Goal: Task Accomplishment & Management: Manage account settings

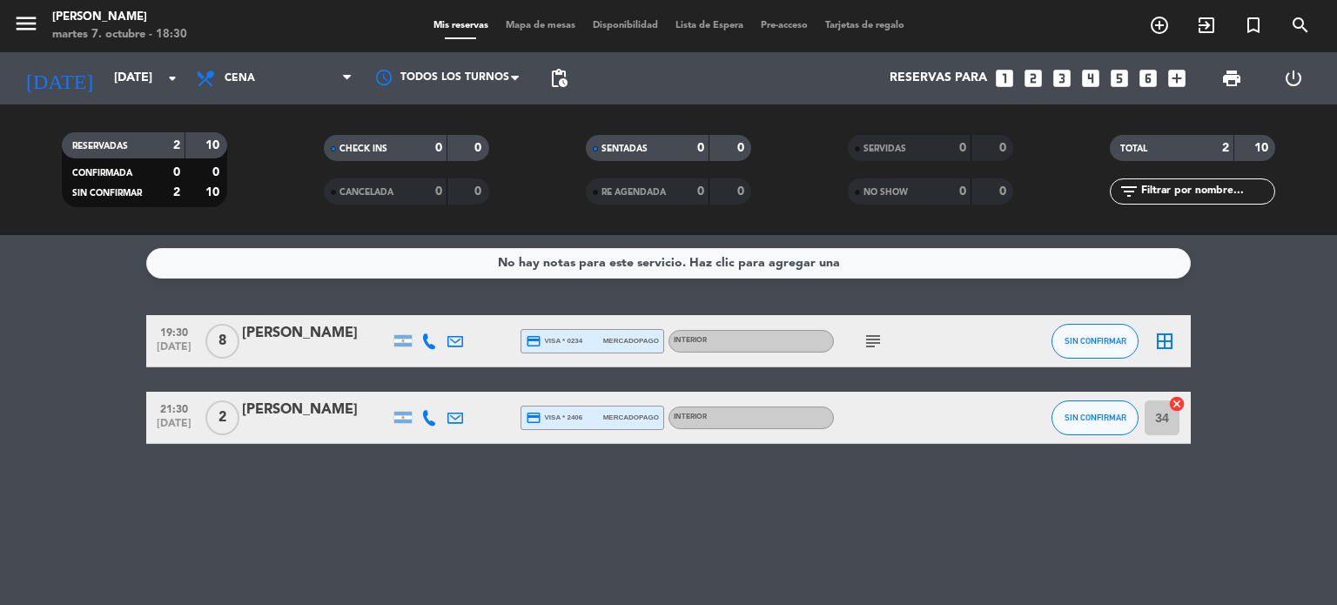
click at [497, 493] on div "No hay notas para este servicio. Haz clic para agregar una 19:30 [DATE] 8 [PERS…" at bounding box center [668, 420] width 1337 height 370
click at [868, 331] on icon "subject" at bounding box center [872, 341] width 21 height 21
click at [914, 476] on div "No hay notas para este servicio. Haz clic para agregar una 19:30 [DATE] 8 [PERS…" at bounding box center [668, 420] width 1337 height 370
click at [871, 337] on icon "subject" at bounding box center [872, 341] width 21 height 21
click at [292, 343] on div "[PERSON_NAME]" at bounding box center [316, 333] width 148 height 23
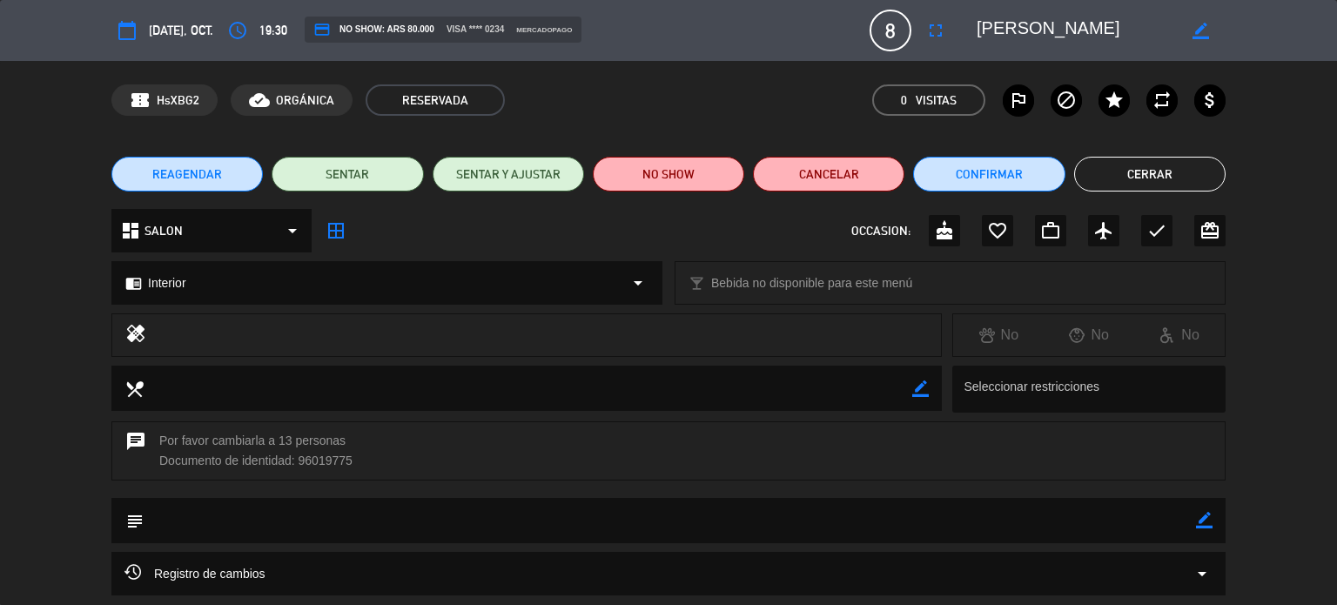
click at [1150, 177] on button "Cerrar" at bounding box center [1149, 174] width 151 height 35
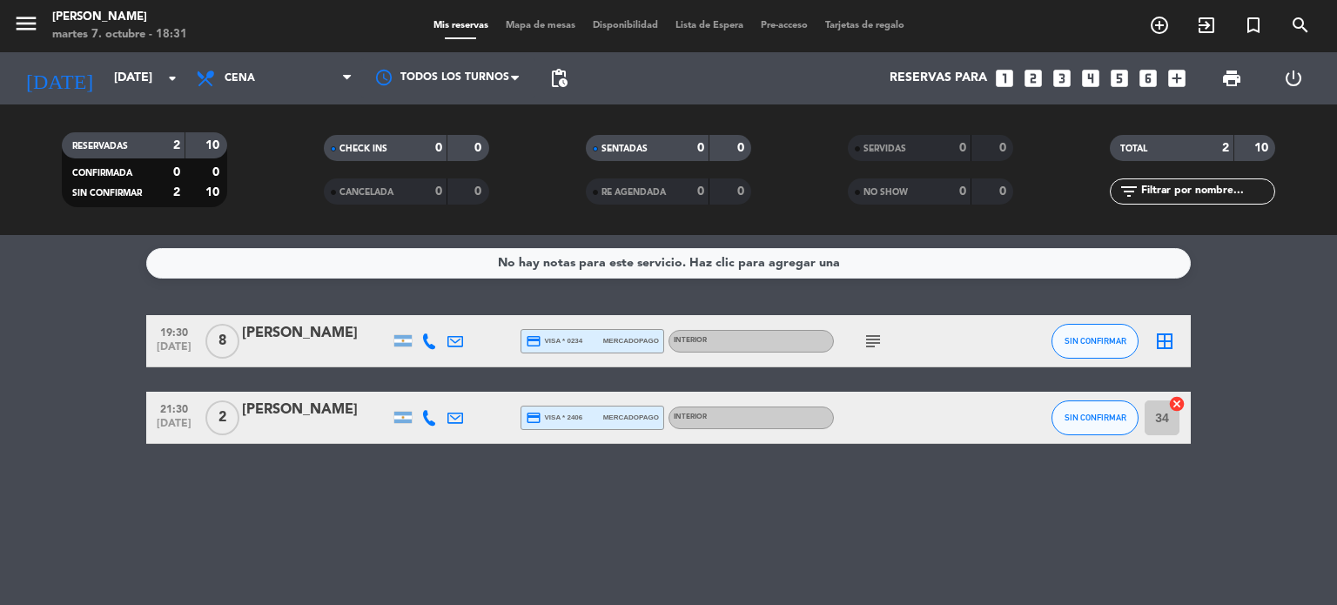
click at [254, 330] on div "[PERSON_NAME]" at bounding box center [316, 333] width 148 height 23
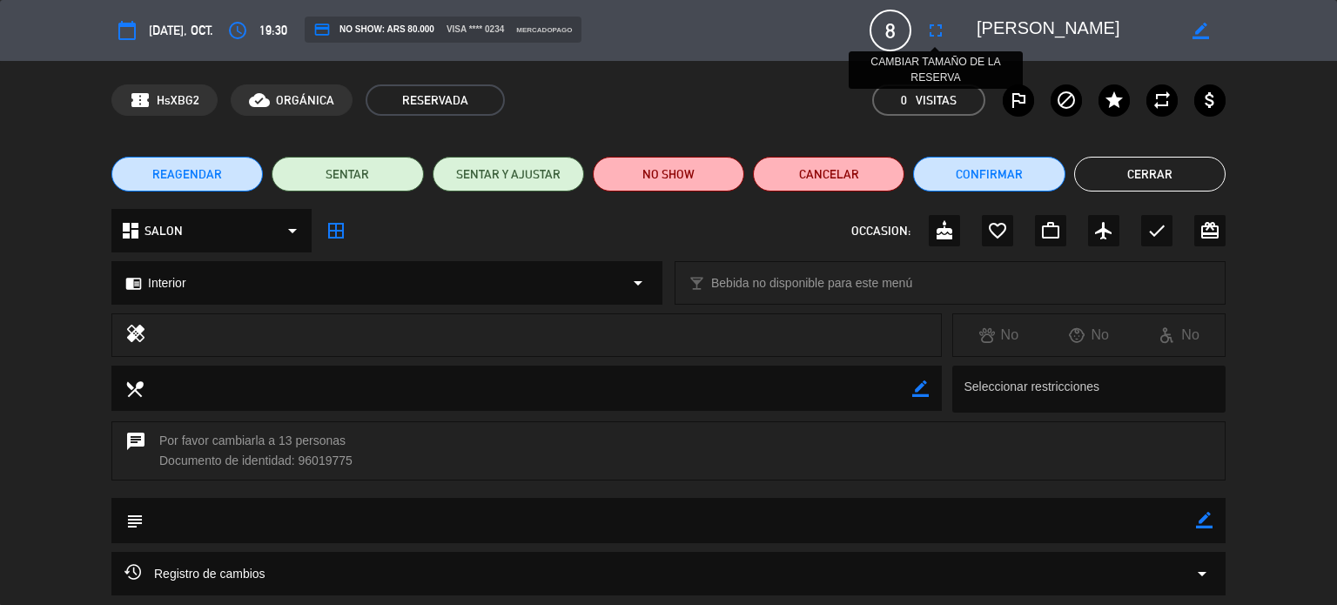
click at [948, 30] on button "fullscreen" at bounding box center [935, 30] width 31 height 31
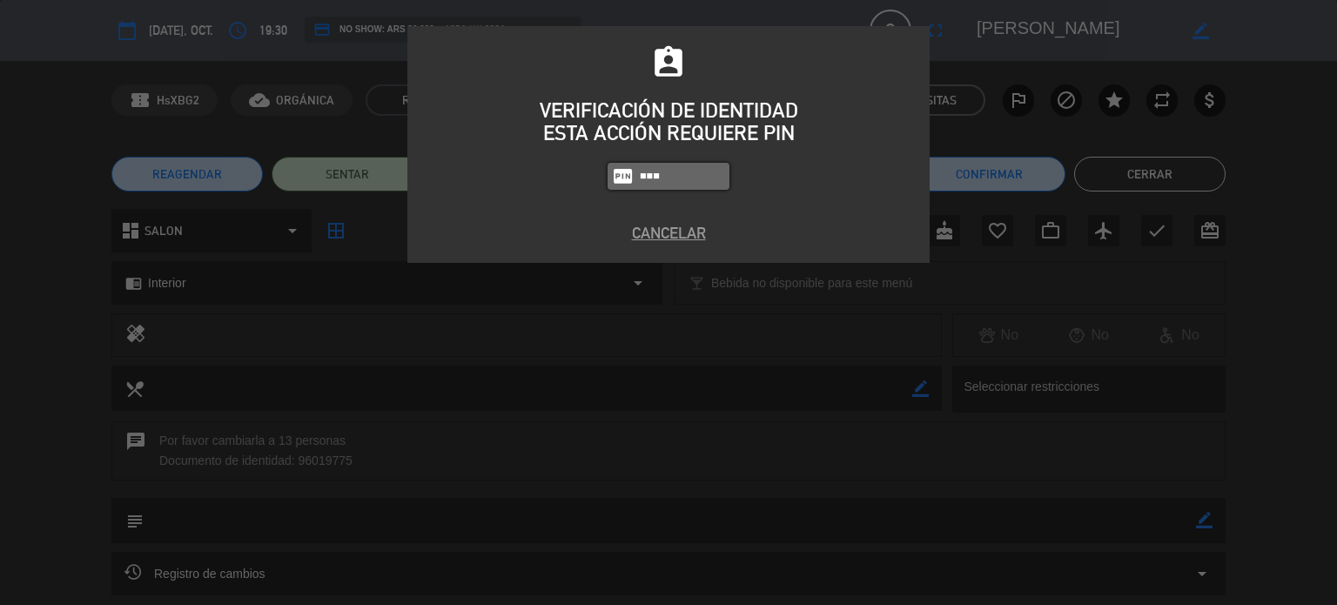
type input "3871"
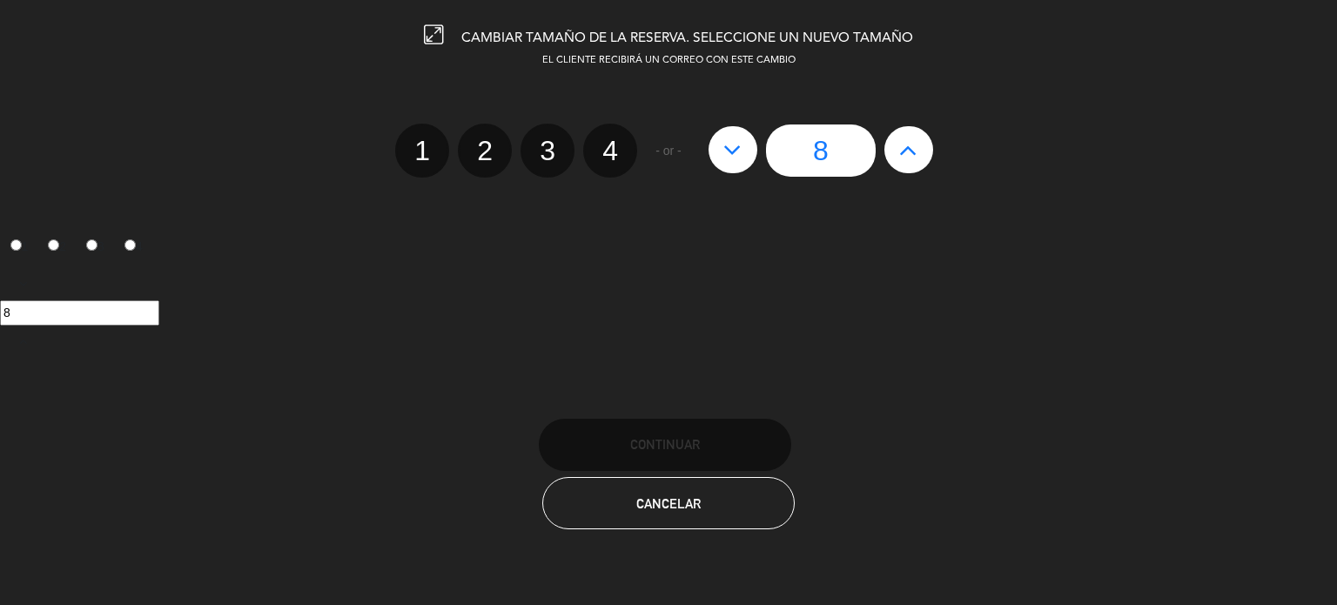
click at [905, 144] on icon at bounding box center [908, 150] width 18 height 28
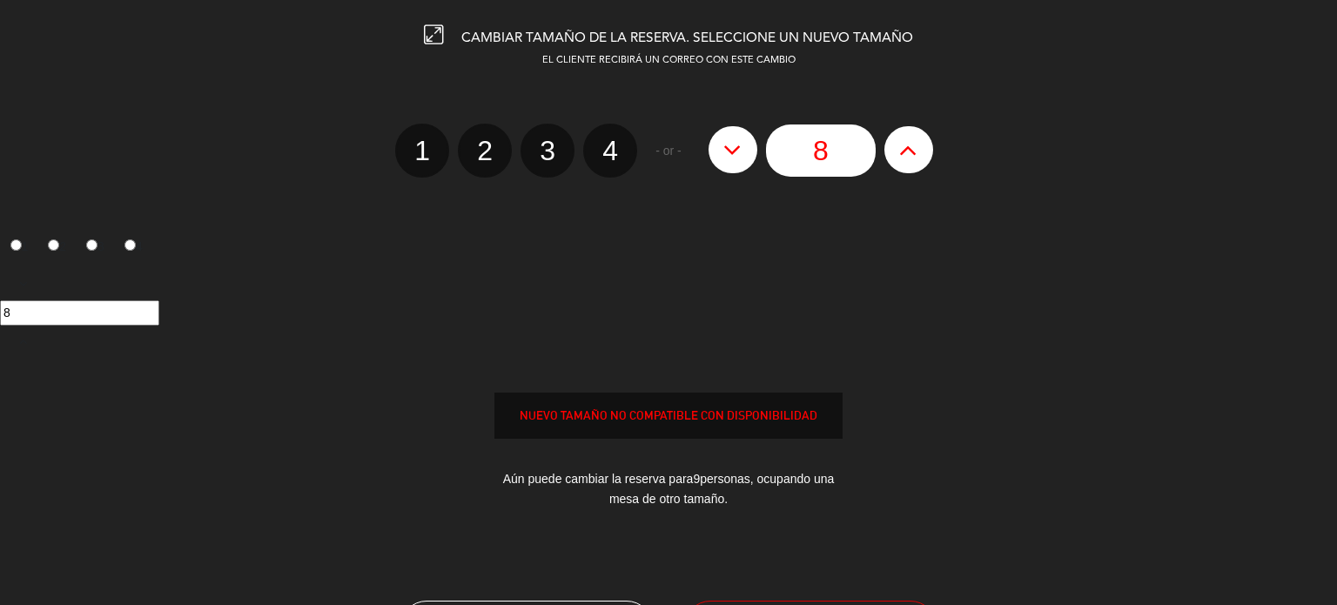
type input "9"
click at [905, 144] on icon at bounding box center [908, 150] width 18 height 28
type input "10"
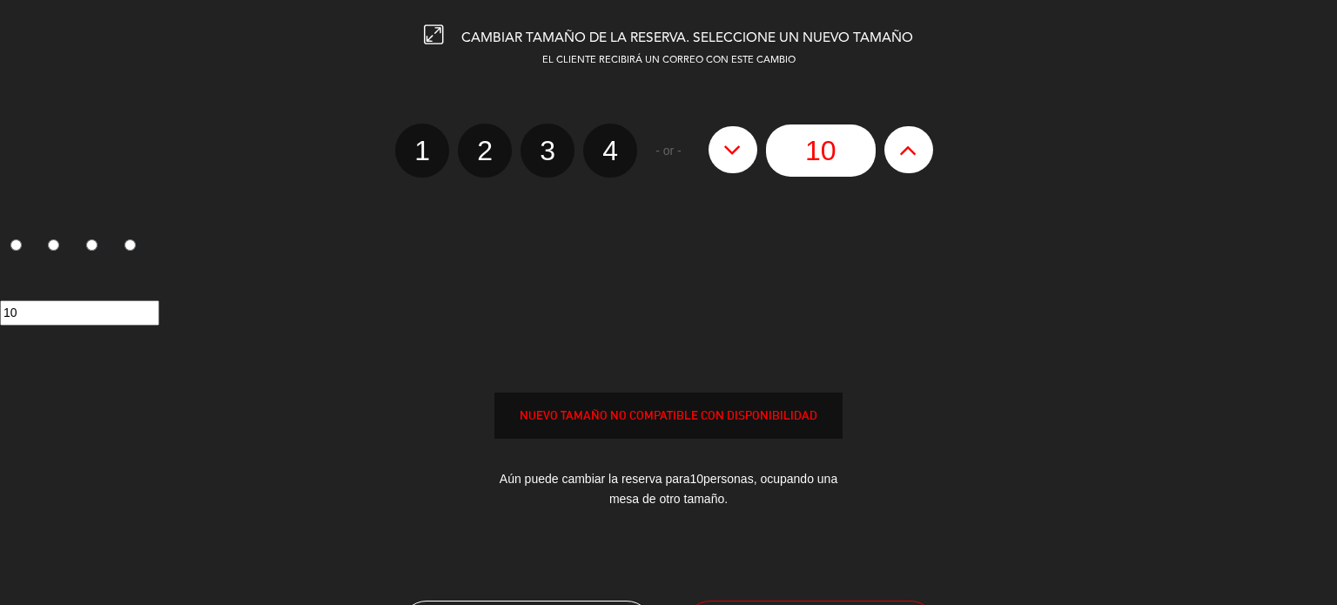
click at [905, 144] on icon at bounding box center [908, 150] width 18 height 28
type input "11"
click at [905, 144] on icon at bounding box center [908, 150] width 18 height 28
type input "12"
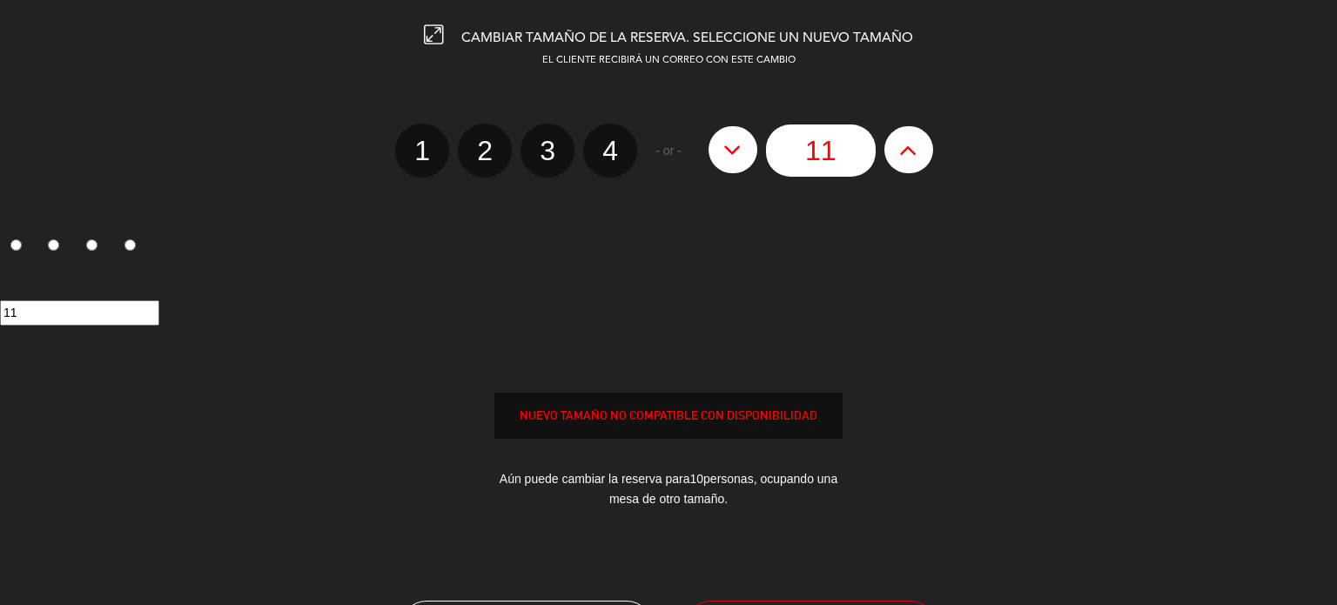
type input "12"
click at [905, 144] on icon at bounding box center [908, 150] width 18 height 28
type input "13"
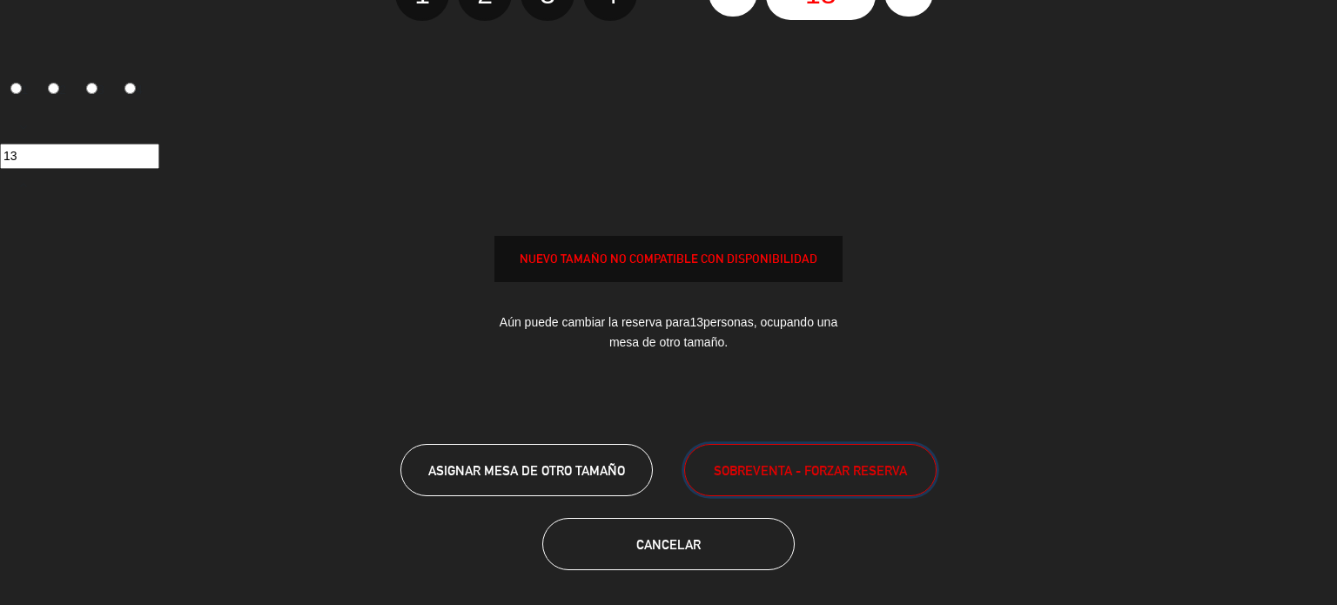
click at [809, 466] on span "SOBREVENTA - FORZAR RESERVA" at bounding box center [810, 470] width 193 height 20
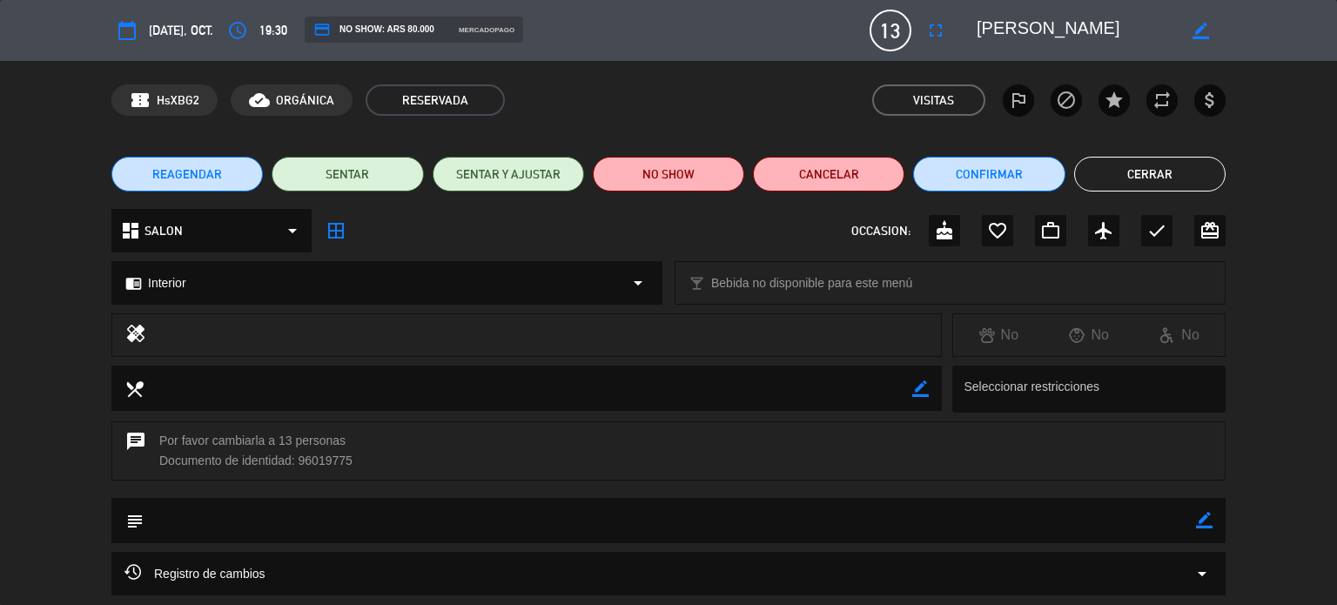
click at [1192, 171] on button "Cerrar" at bounding box center [1149, 174] width 151 height 35
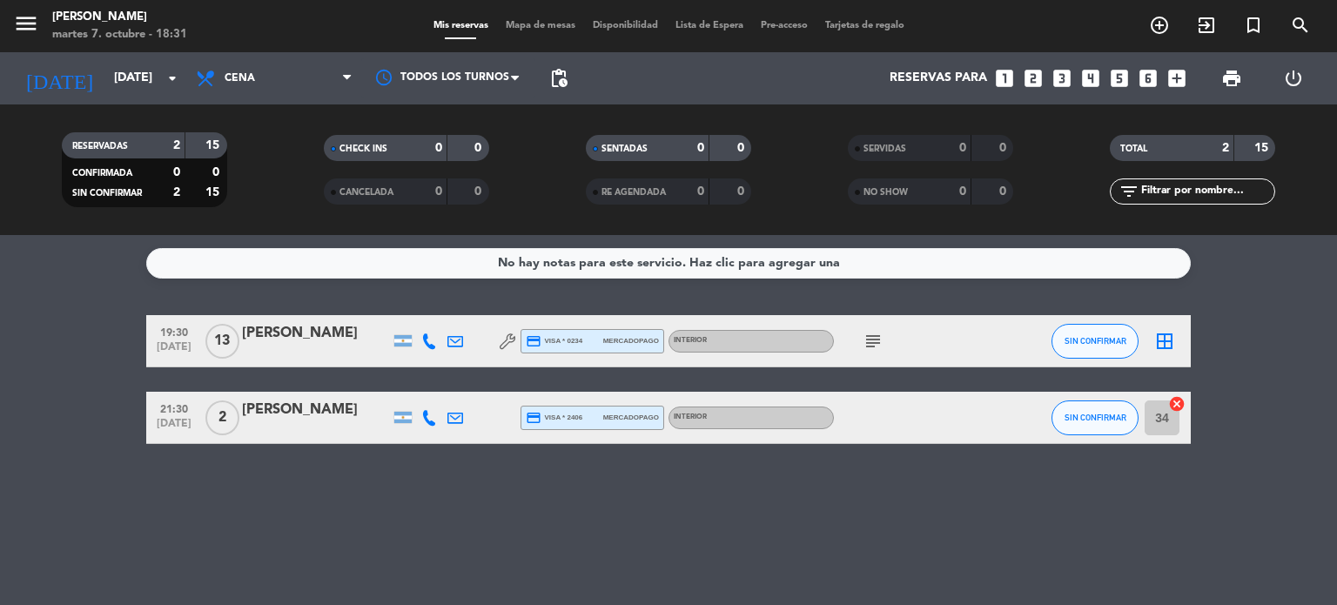
click at [135, 104] on div "[DATE] [DATE] arrow_drop_down" at bounding box center [100, 78] width 174 height 52
click at [139, 81] on input "[DATE]" at bounding box center [187, 78] width 165 height 31
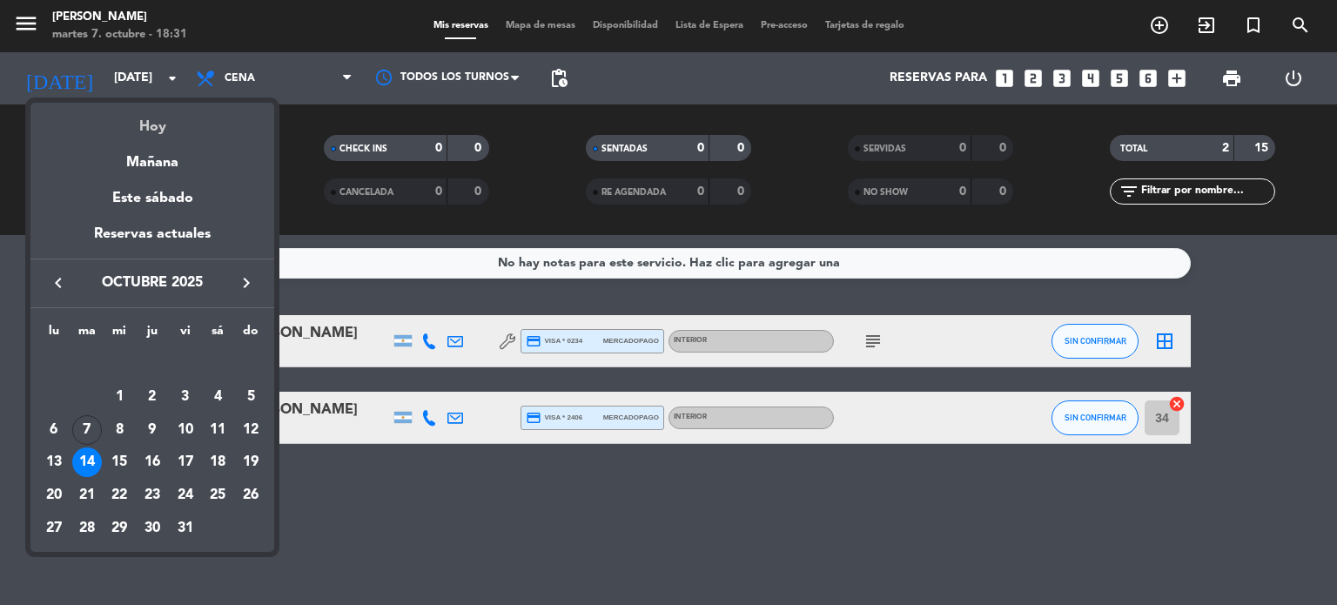
click at [143, 117] on div "Hoy" at bounding box center [152, 121] width 244 height 36
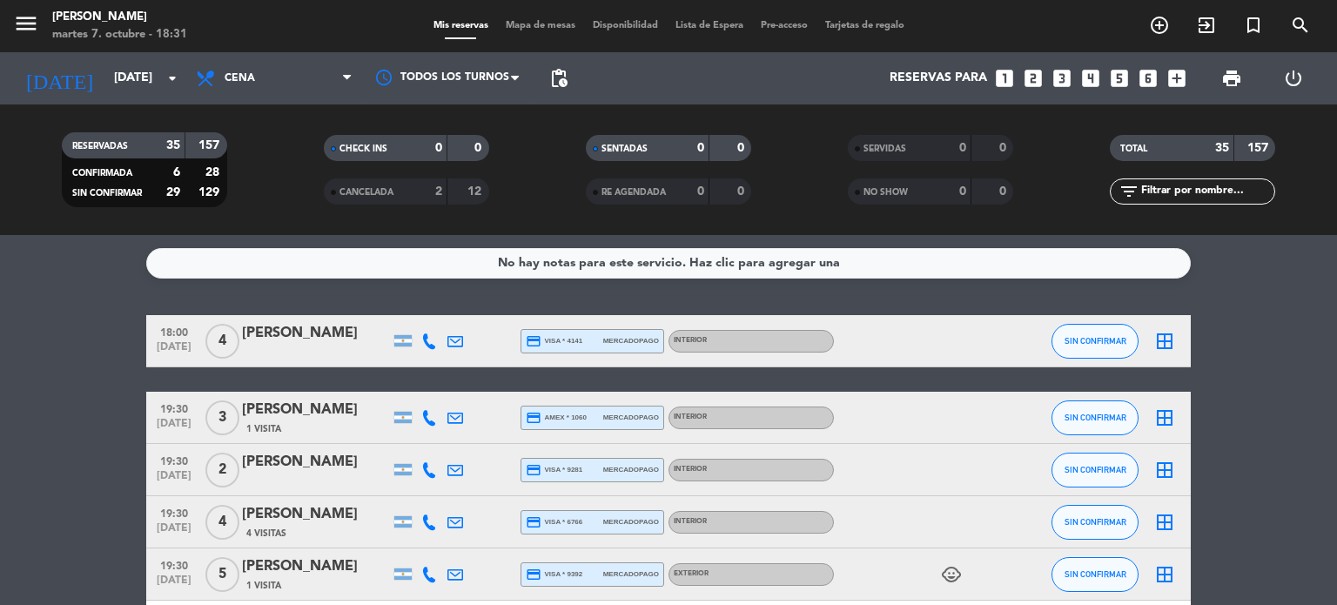
scroll to position [87, 0]
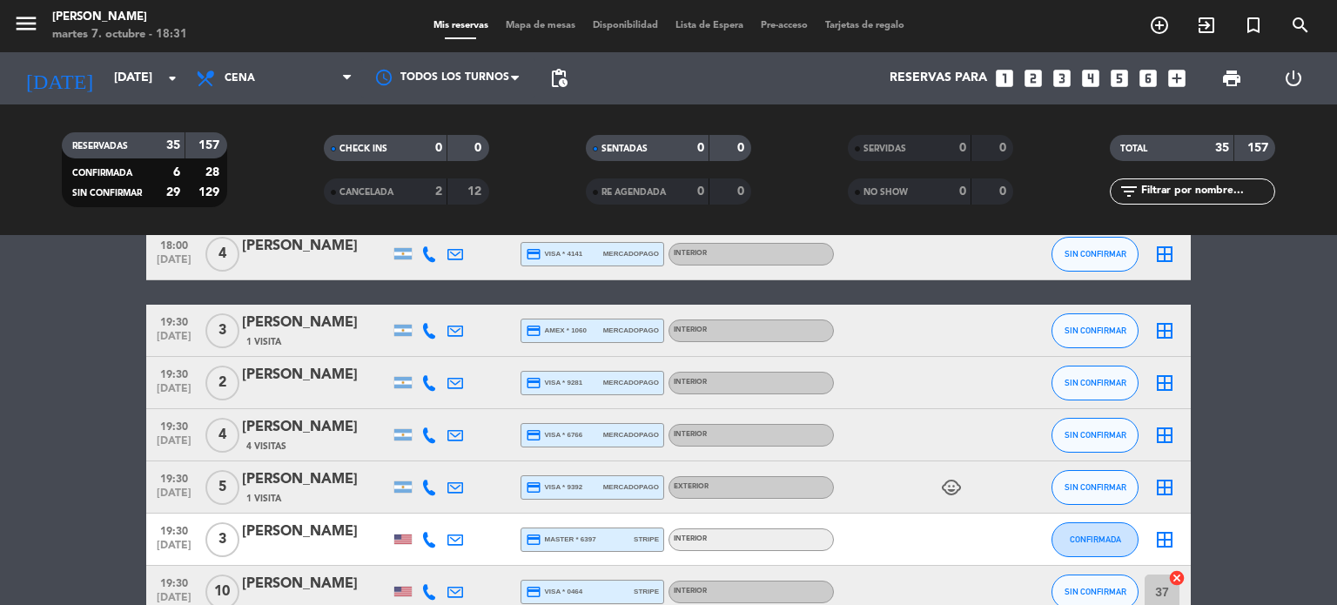
click at [941, 478] on icon "child_care" at bounding box center [951, 487] width 21 height 21
click at [105, 87] on input "[DATE]" at bounding box center [187, 78] width 165 height 31
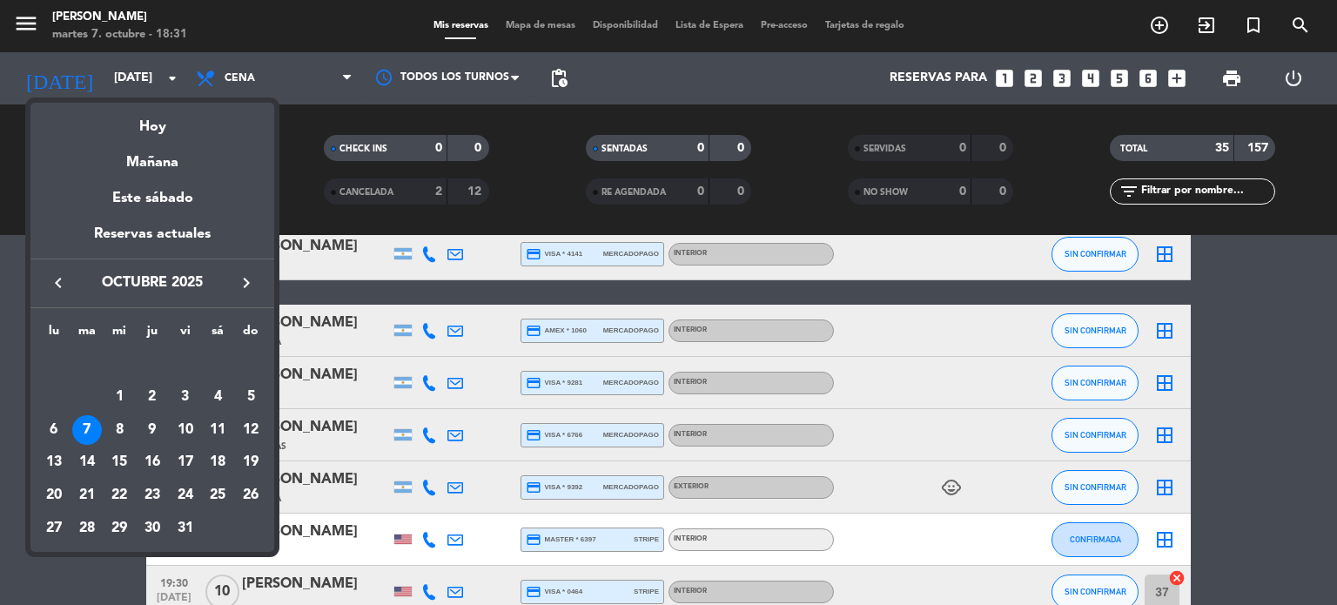
click at [0, 459] on div at bounding box center [668, 302] width 1337 height 605
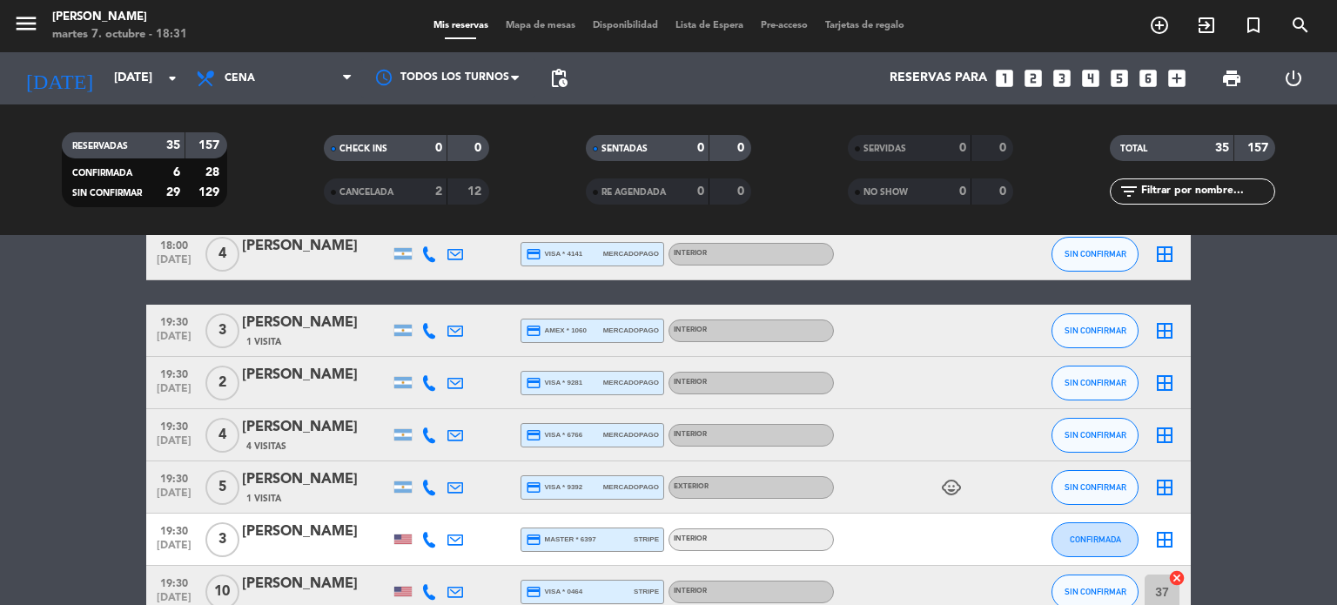
click at [955, 496] on icon "child_care" at bounding box center [951, 487] width 21 height 21
click at [986, 535] on div at bounding box center [912, 538] width 157 height 51
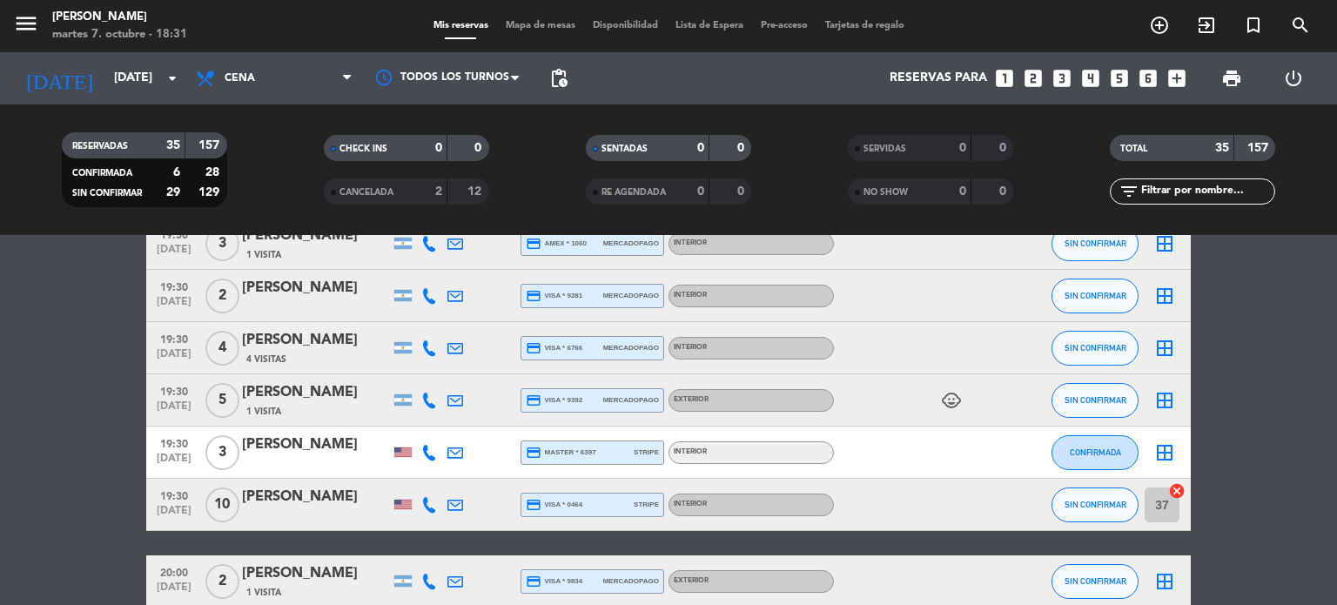
click at [235, 506] on span "10" at bounding box center [222, 504] width 34 height 35
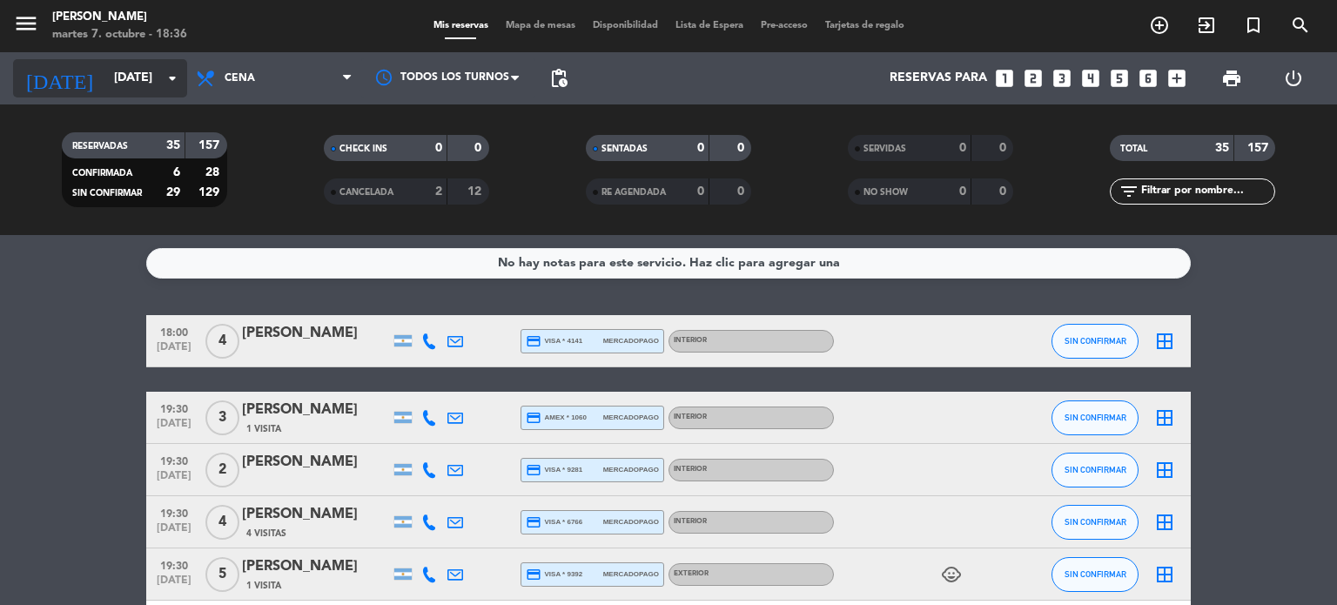
click at [134, 73] on input "[DATE]" at bounding box center [187, 78] width 165 height 31
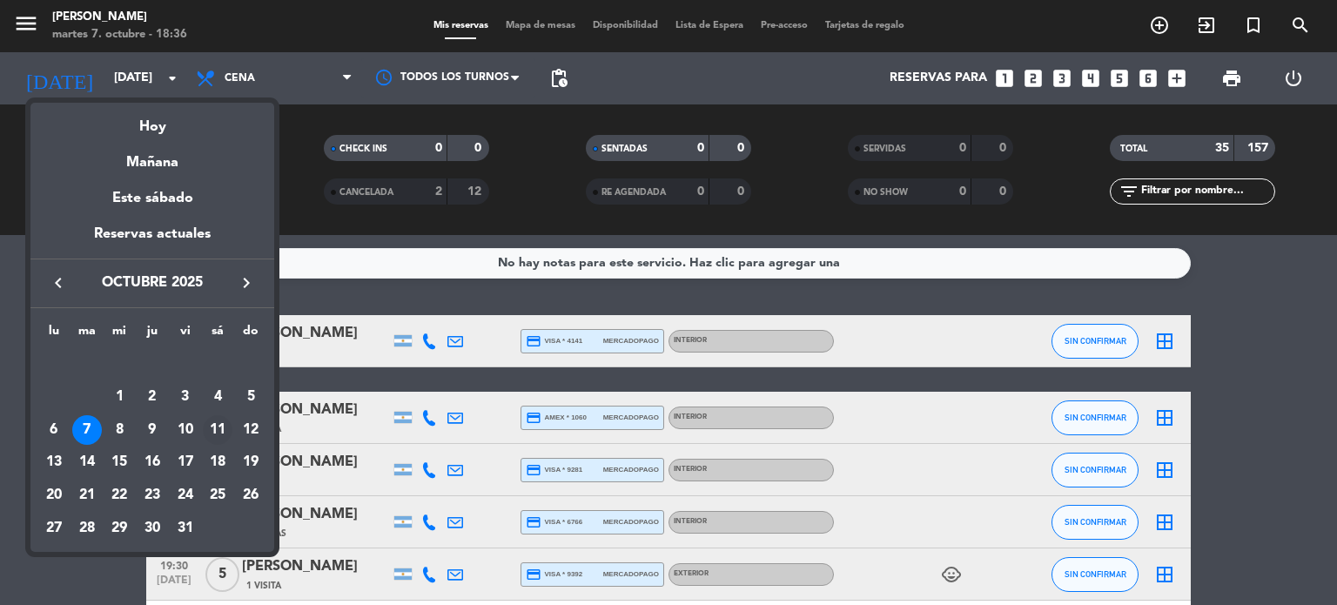
click at [223, 429] on div "11" at bounding box center [218, 430] width 30 height 30
type input "[DATE]"
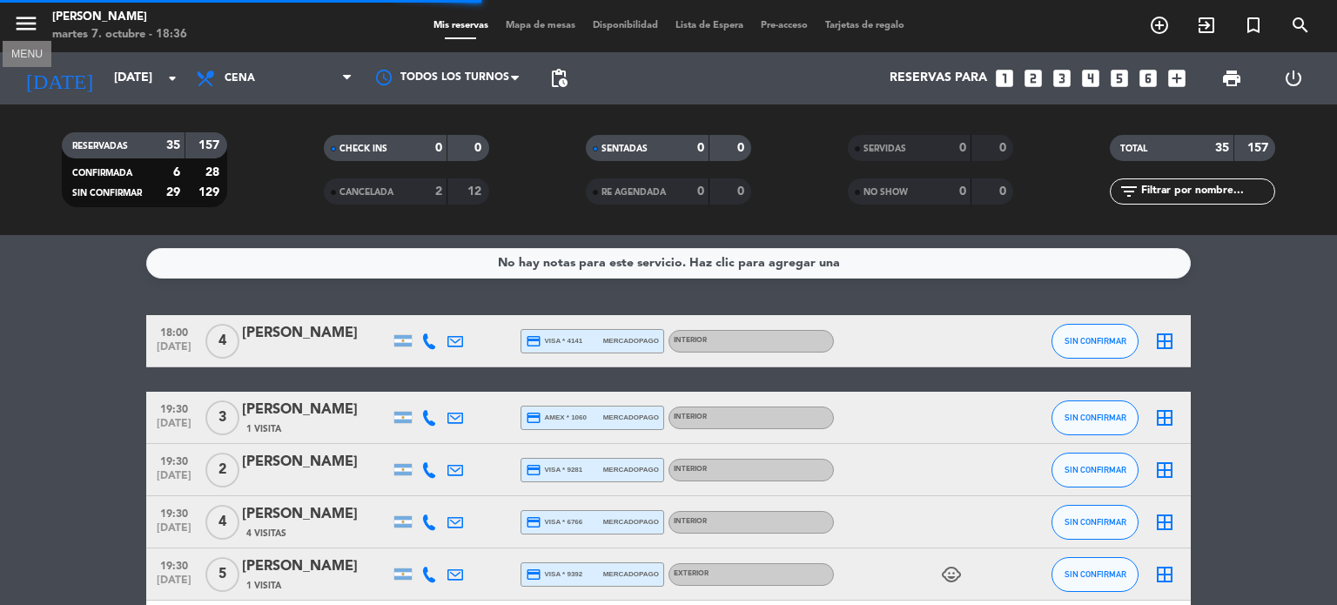
click at [23, 37] on icon "menu" at bounding box center [26, 23] width 26 height 26
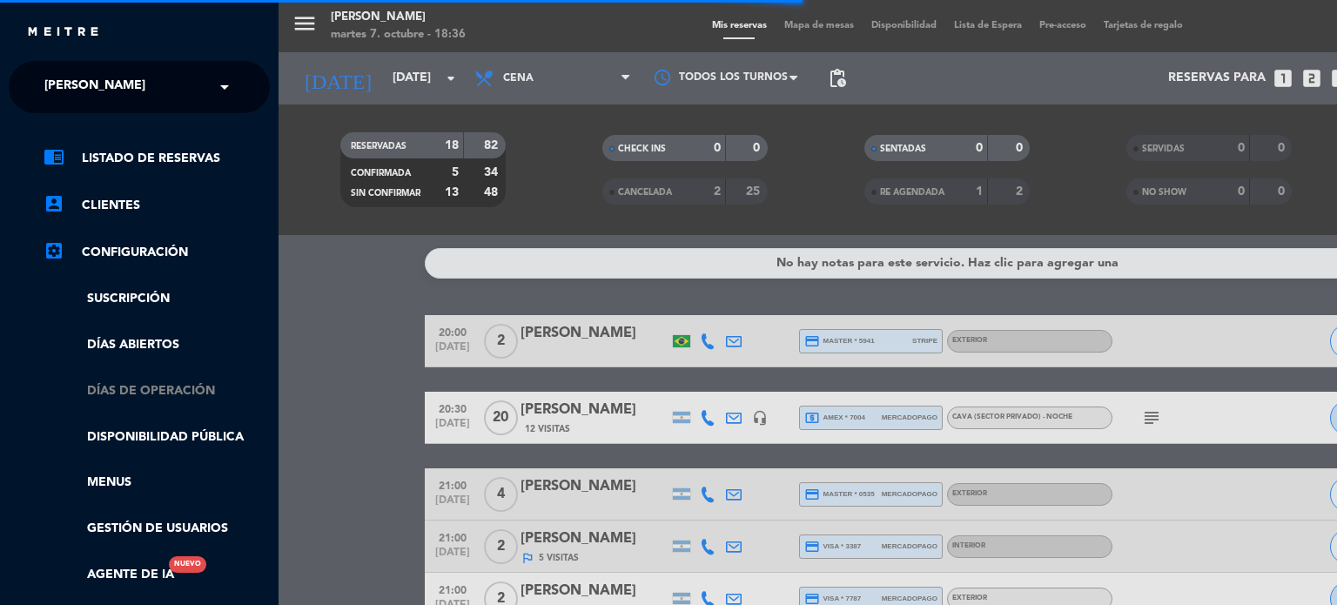
click at [170, 396] on link "Días de Operación" at bounding box center [157, 391] width 226 height 20
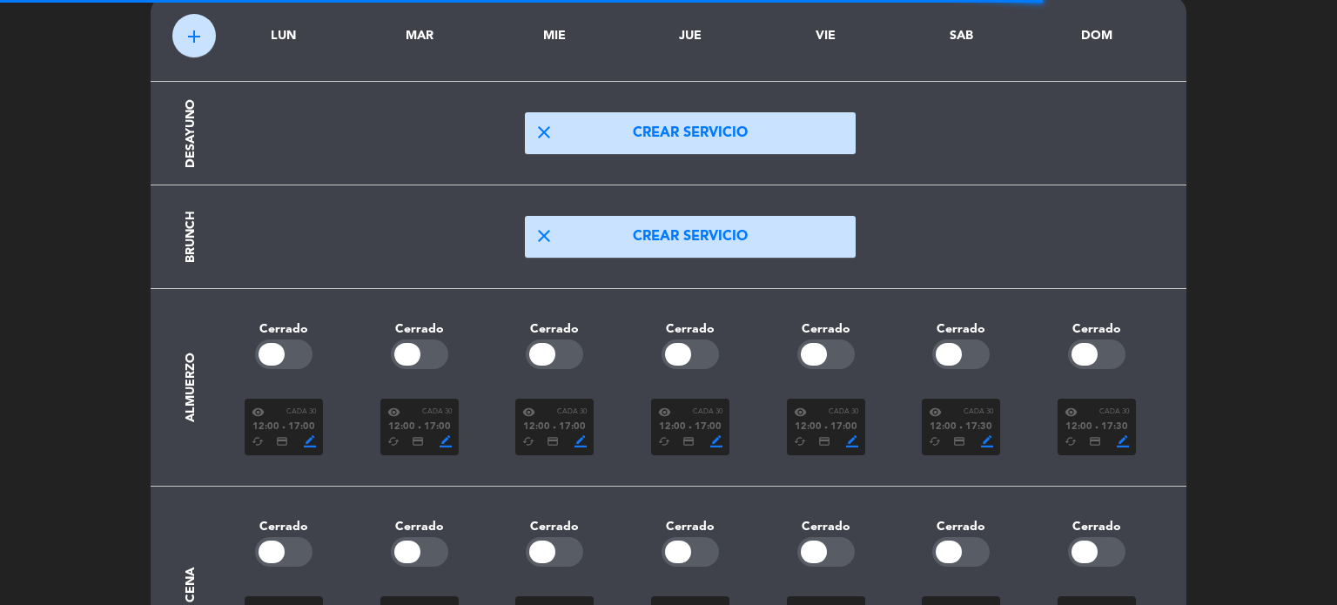
scroll to position [213, 0]
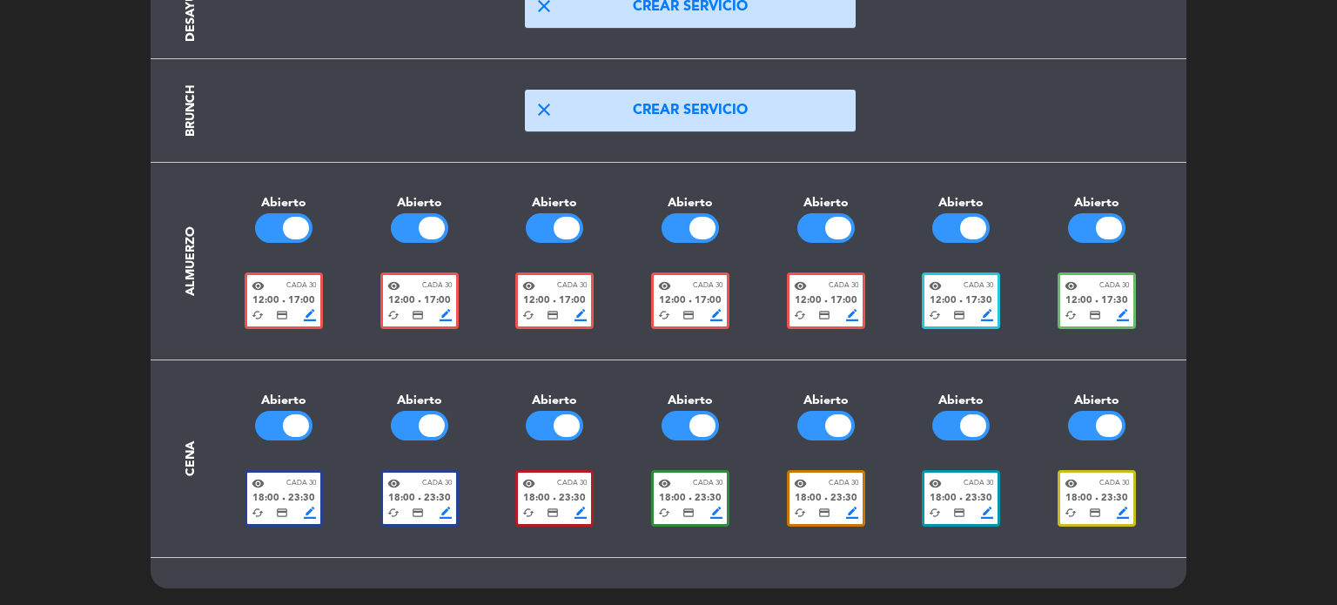
click at [992, 504] on div "18:00 fiber_manual_record 23:30" at bounding box center [961, 499] width 64 height 16
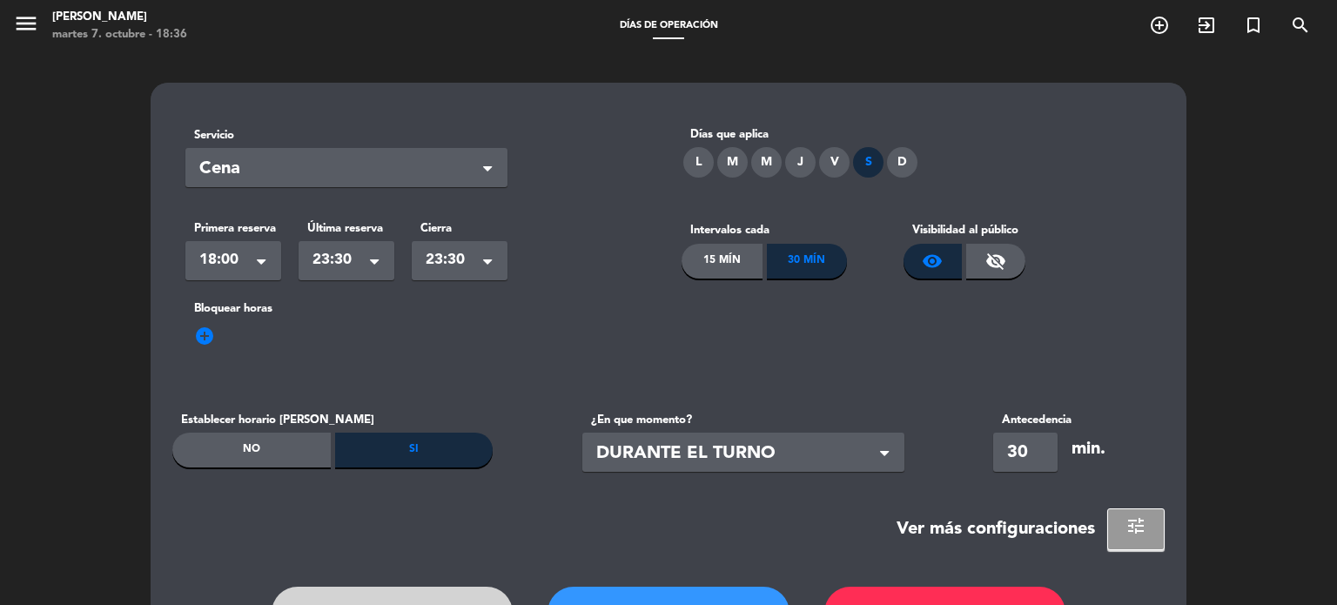
scroll to position [117, 0]
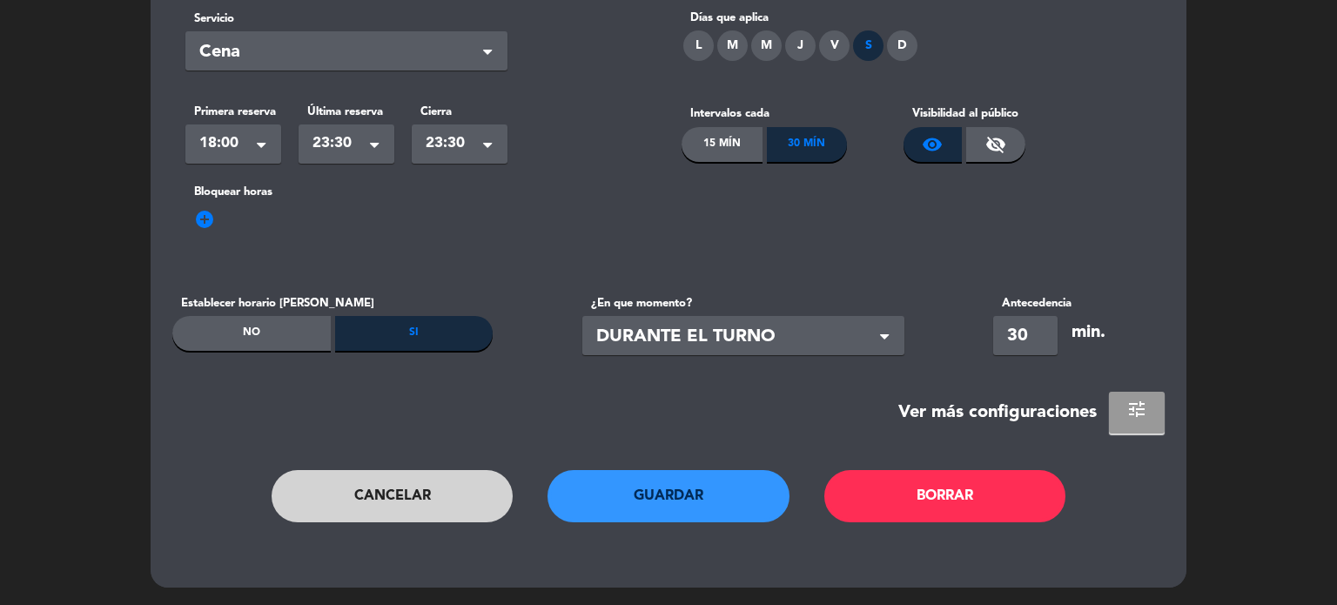
click at [1117, 424] on button "tune" at bounding box center [1137, 413] width 56 height 42
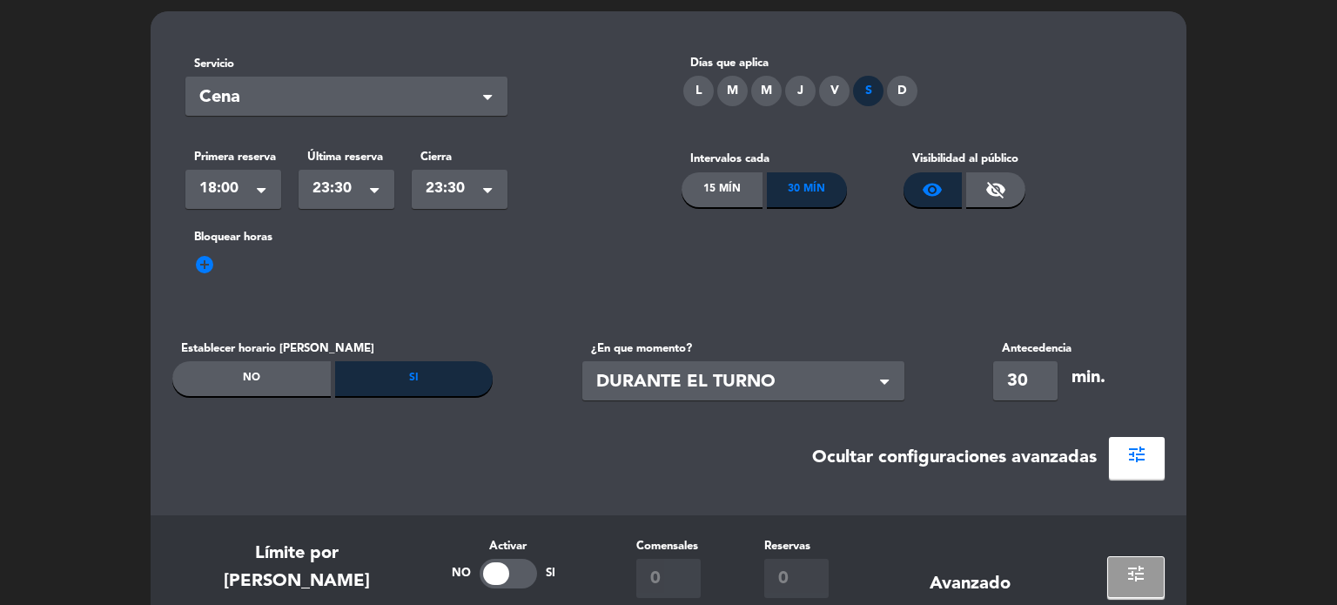
scroll to position [0, 0]
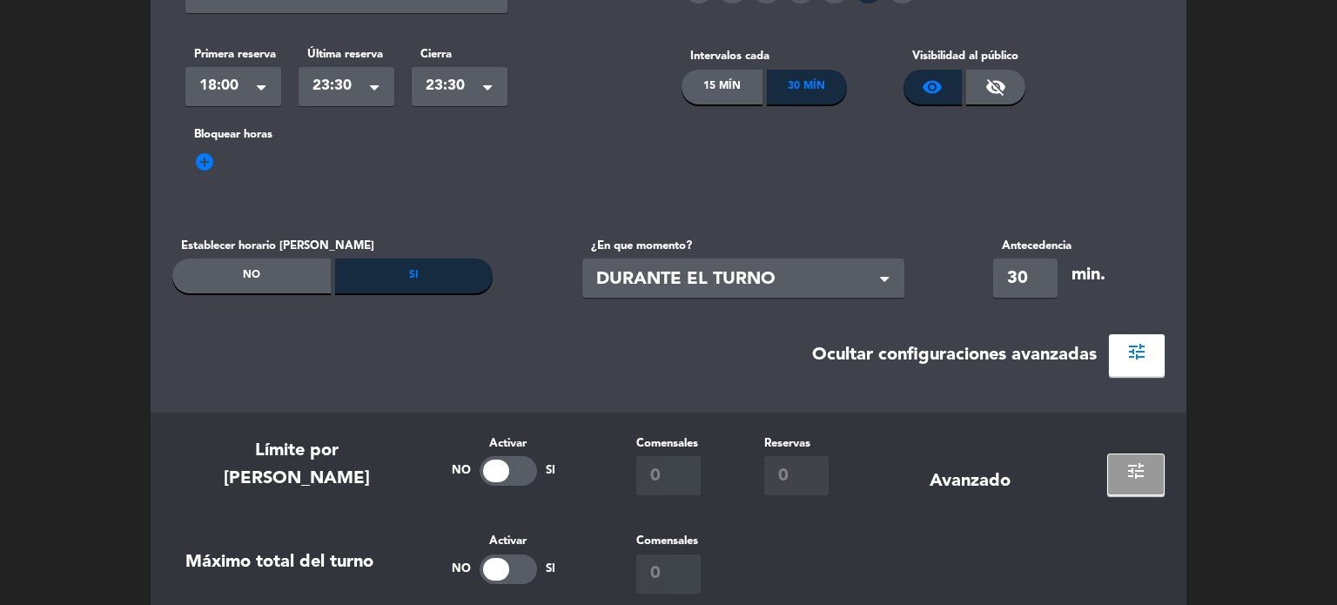
click at [1127, 365] on button "tune" at bounding box center [1137, 355] width 56 height 42
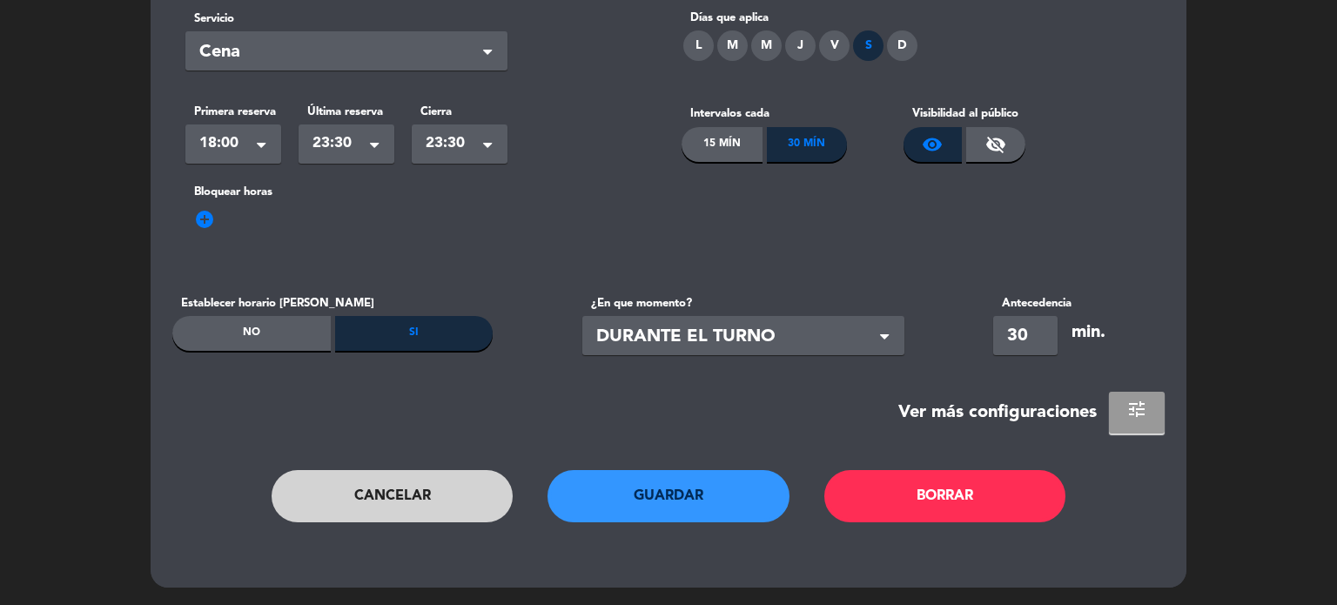
click at [1149, 405] on button "tune" at bounding box center [1137, 413] width 56 height 42
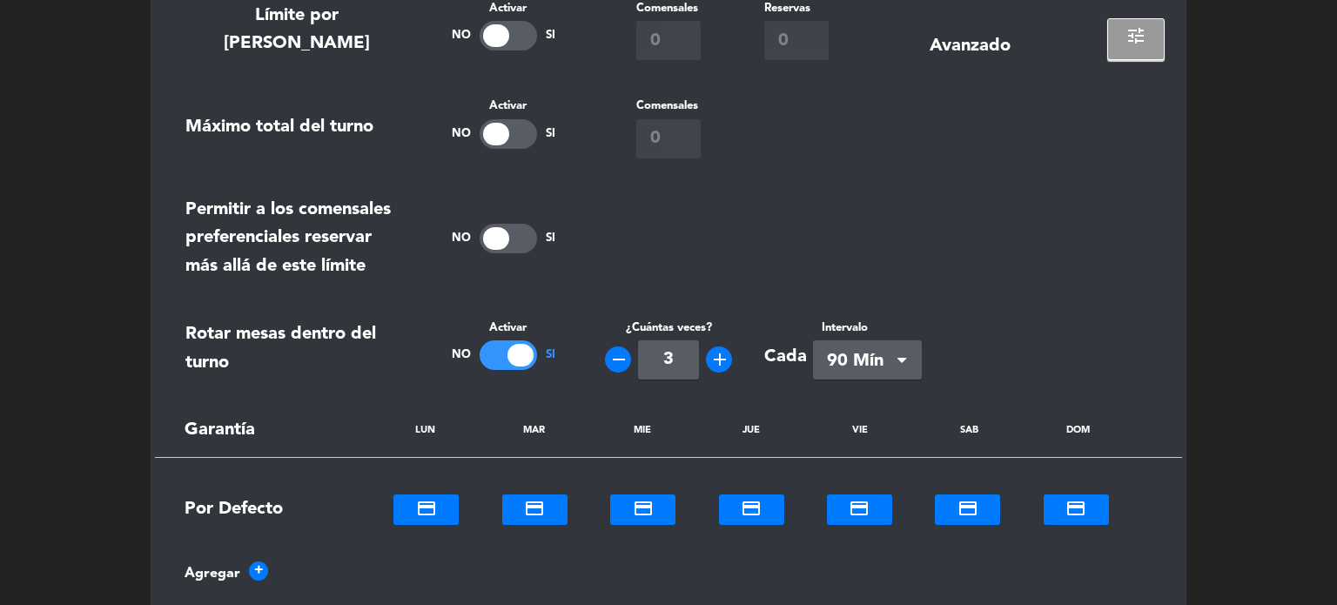
scroll to position [696, 0]
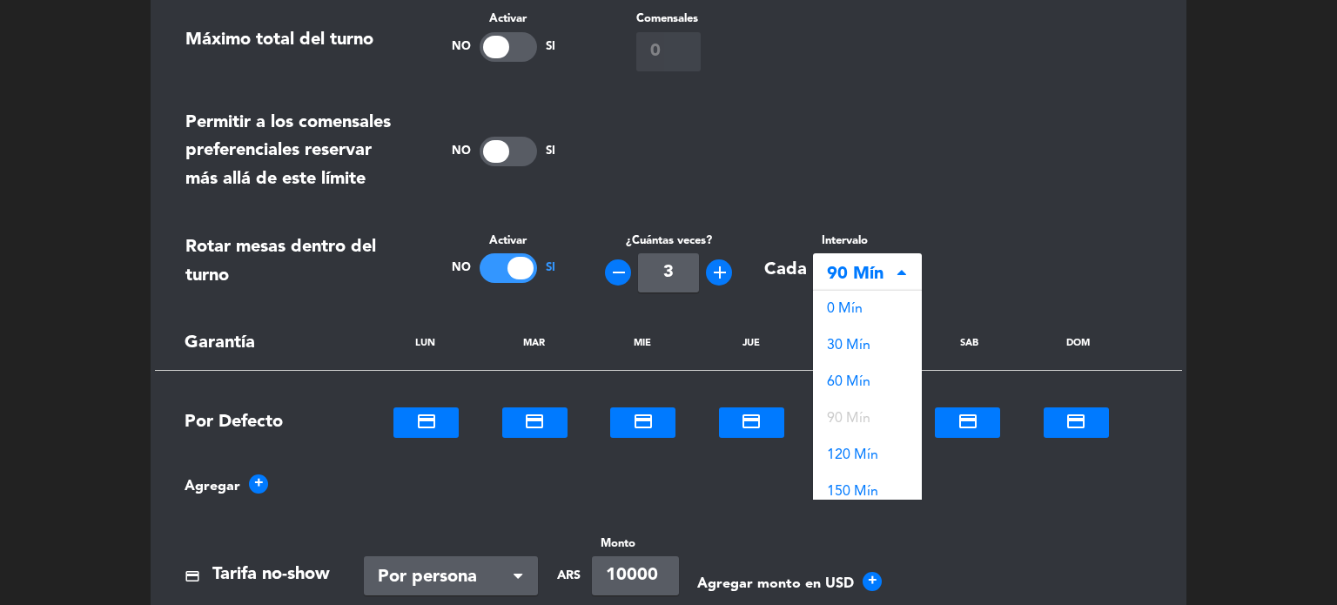
click at [903, 278] on span at bounding box center [901, 273] width 9 height 12
click at [888, 354] on div "120 Mín" at bounding box center [867, 345] width 109 height 37
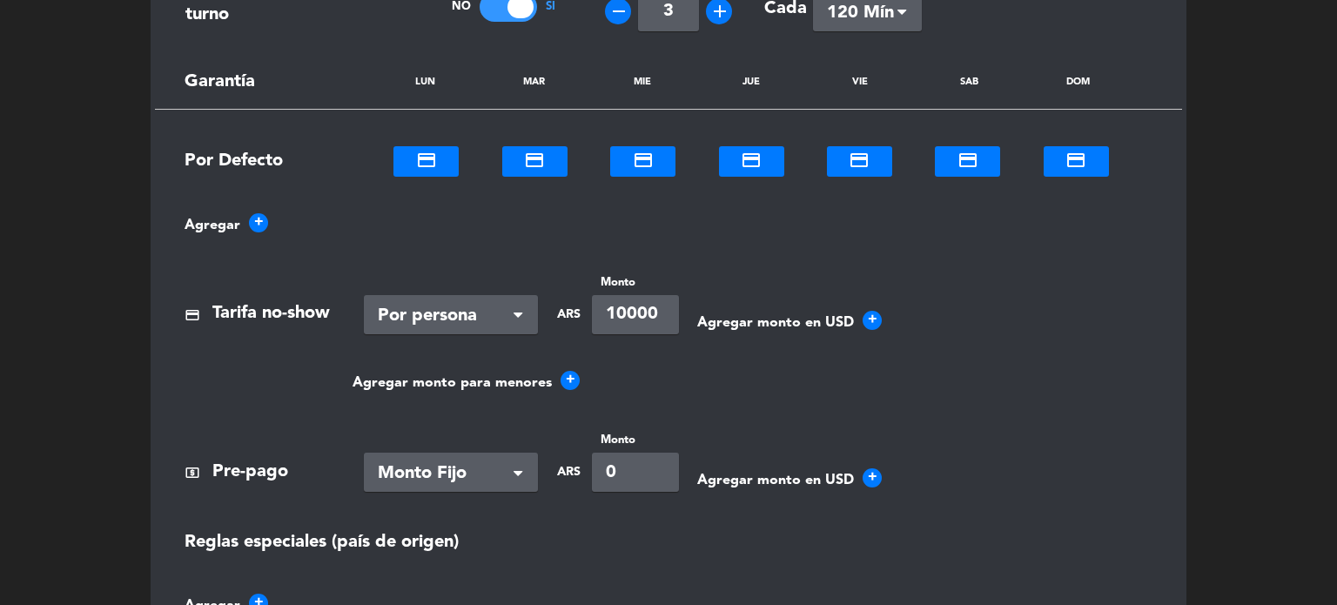
scroll to position [1203, 0]
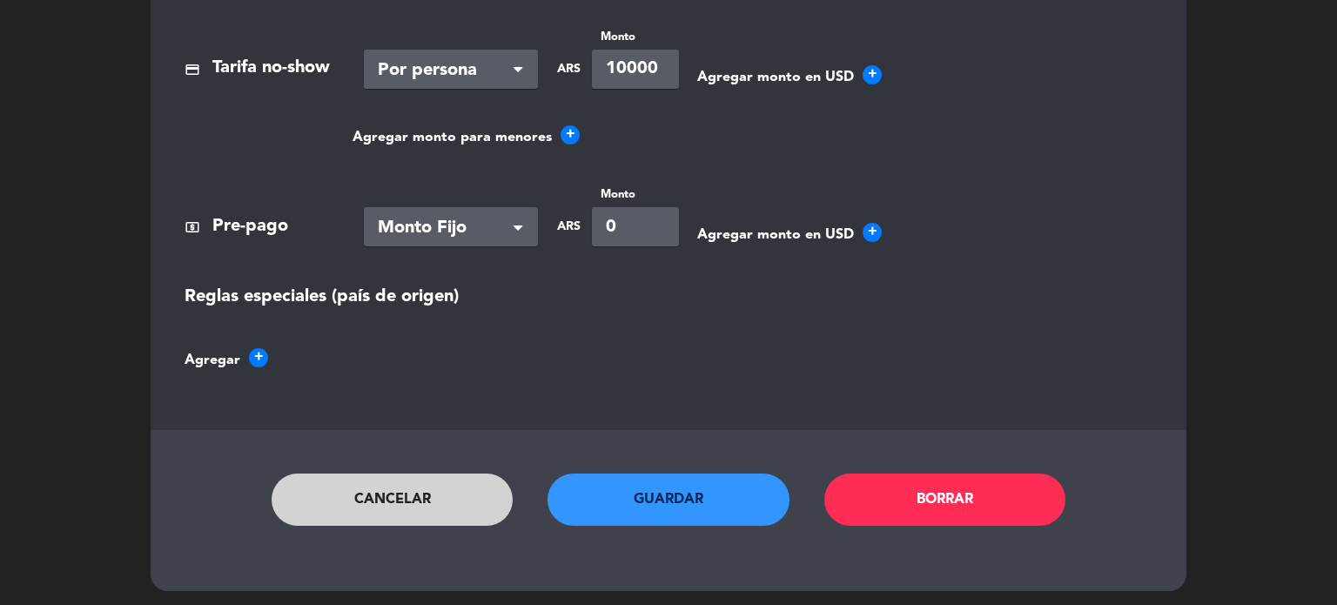
click at [678, 493] on button "Guardar" at bounding box center [668, 499] width 242 height 52
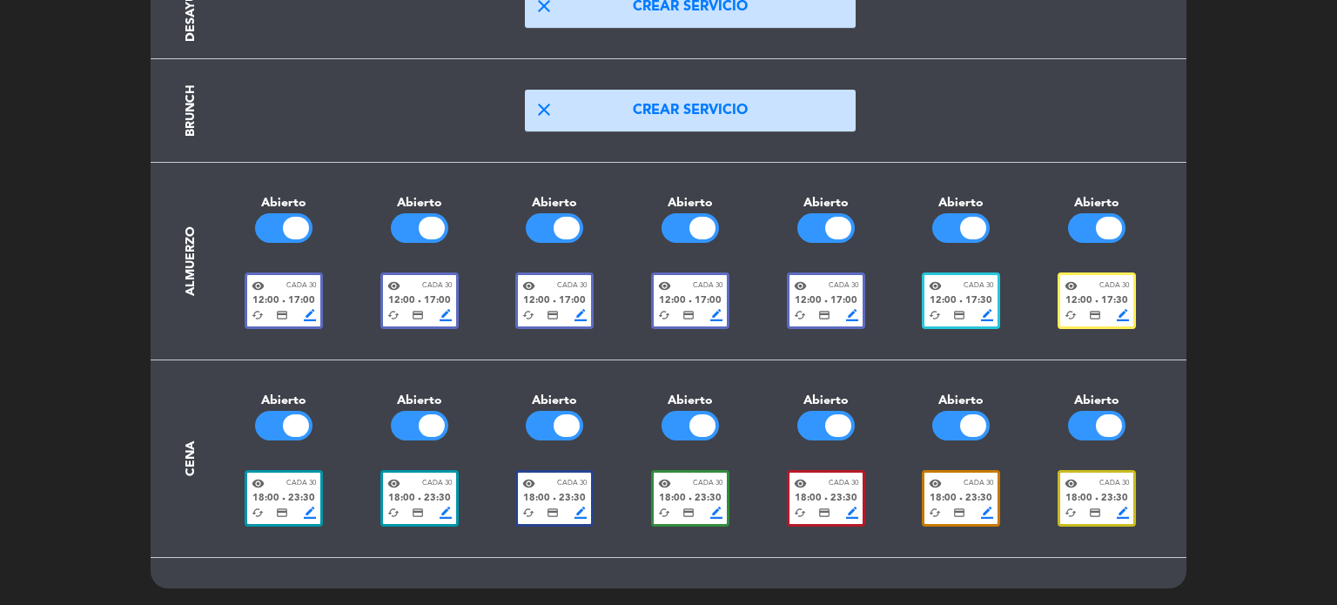
scroll to position [0, 0]
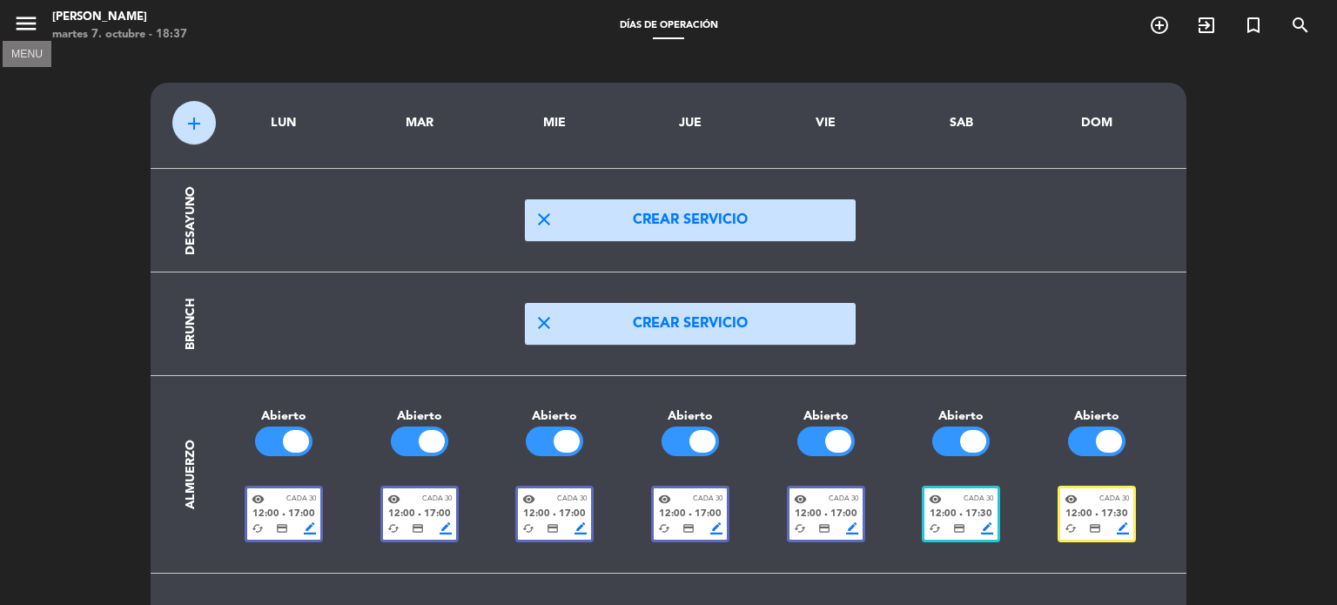
click at [29, 30] on icon "menu" at bounding box center [26, 23] width 26 height 26
